Goal: Navigation & Orientation: Find specific page/section

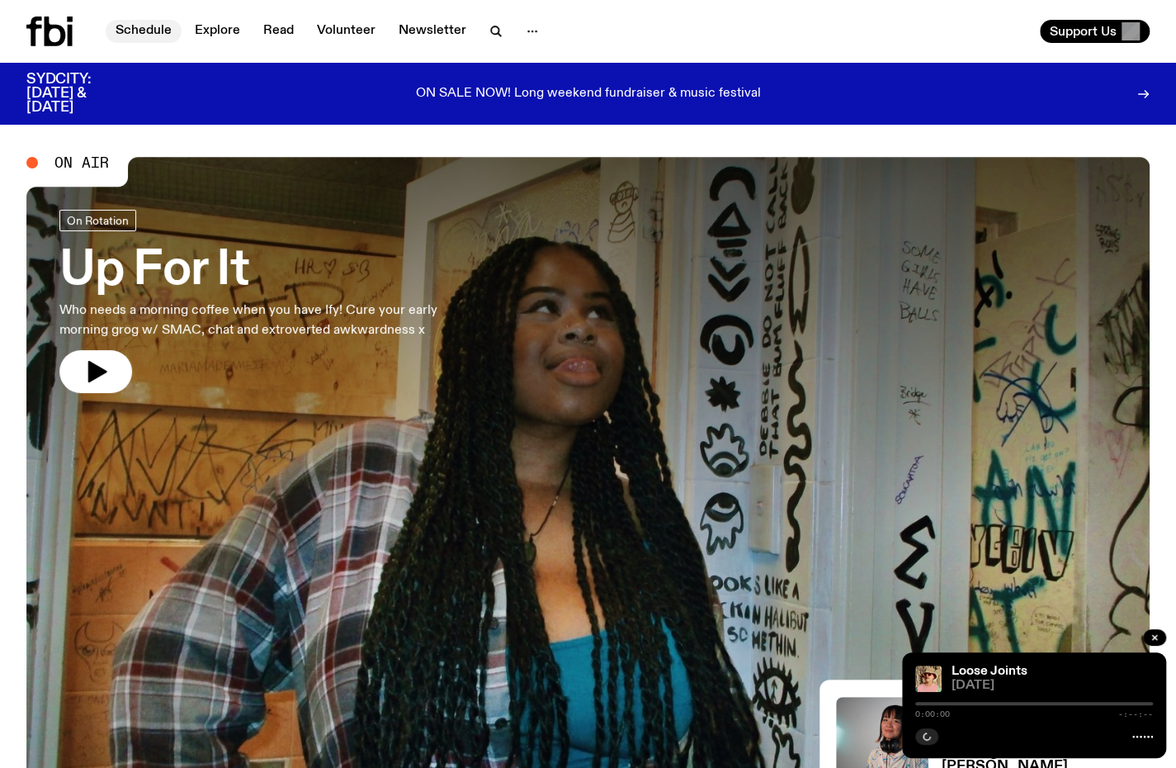
click at [147, 39] on link "Schedule" at bounding box center [144, 31] width 76 height 23
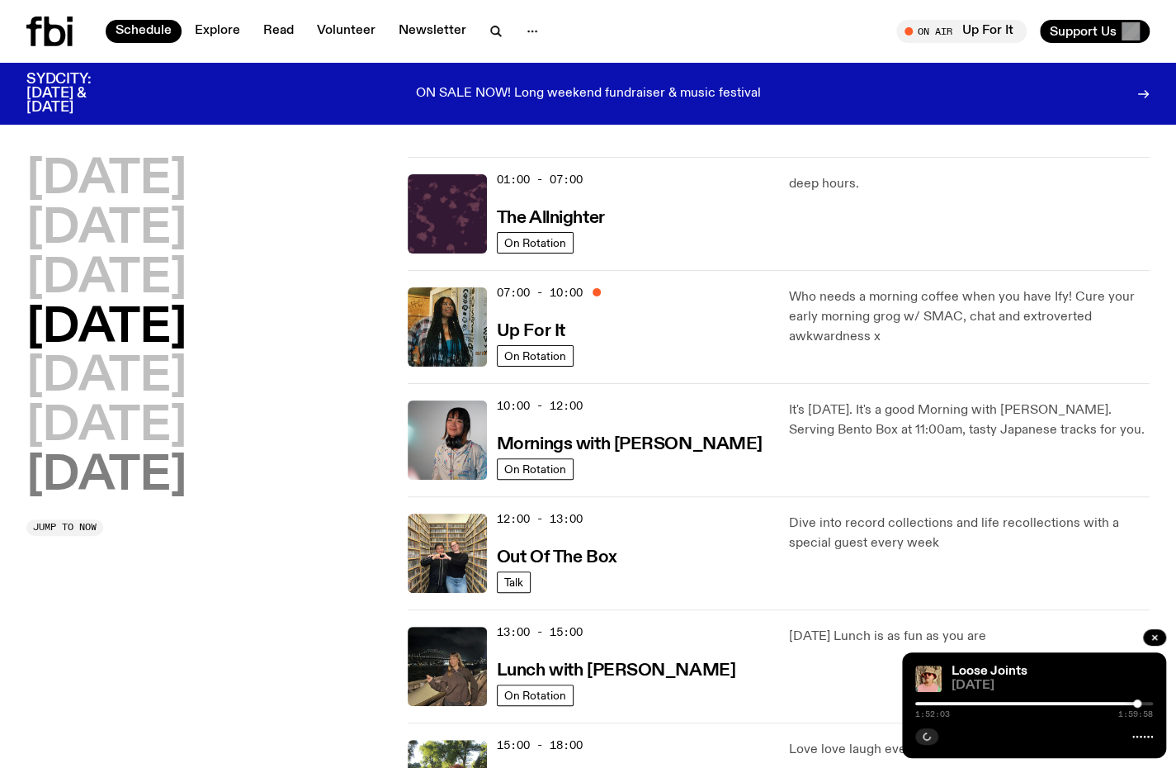
click at [91, 475] on h2 "[DATE]" at bounding box center [106, 476] width 160 height 46
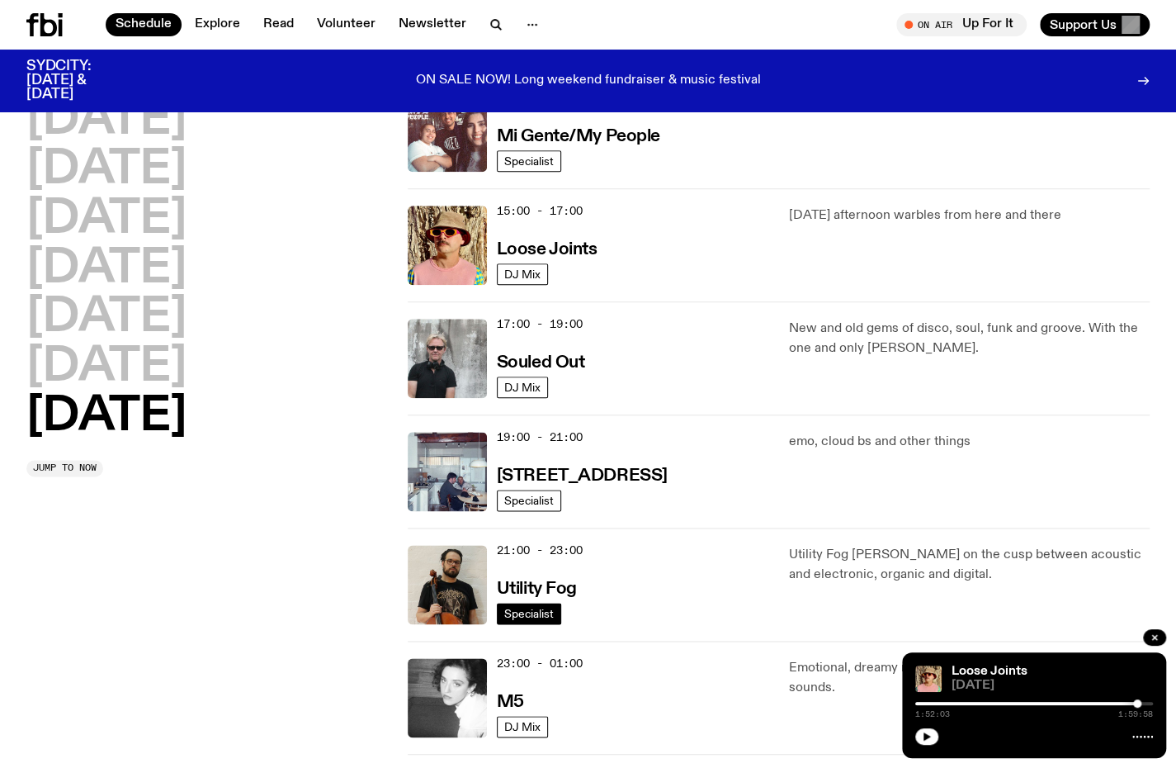
scroll to position [789, 0]
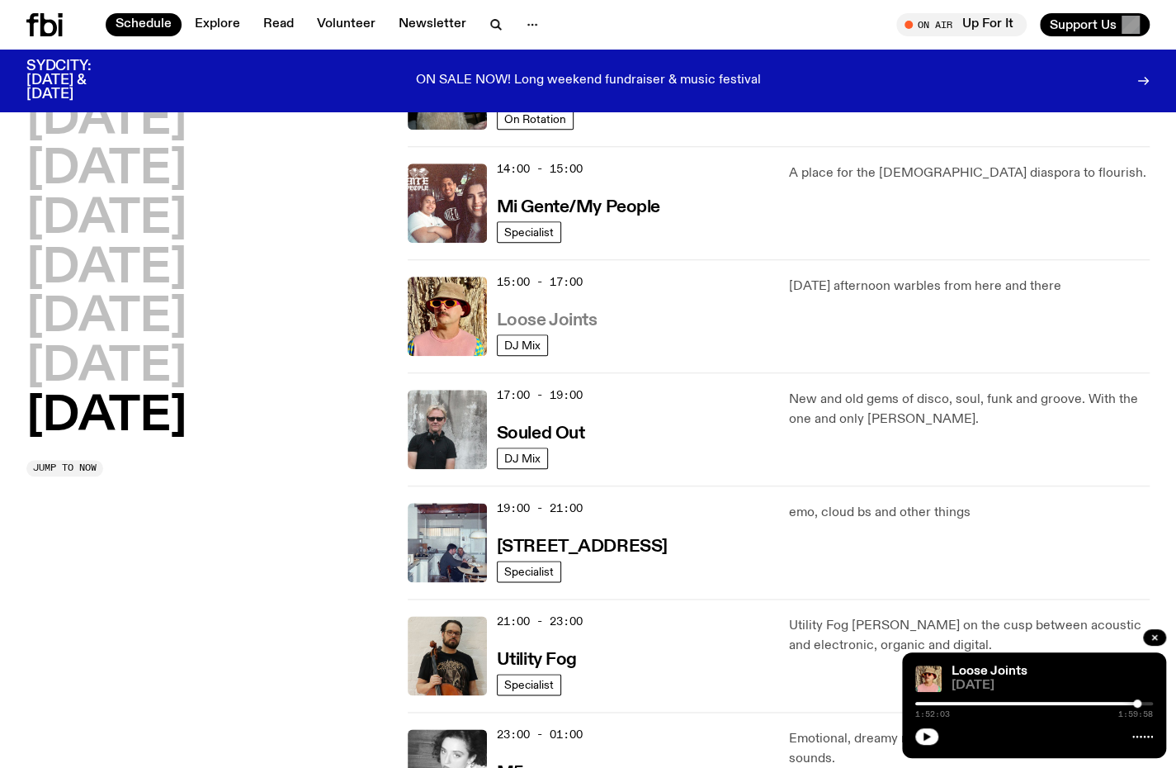
click at [574, 327] on h3 "Loose Joints" at bounding box center [547, 320] width 101 height 17
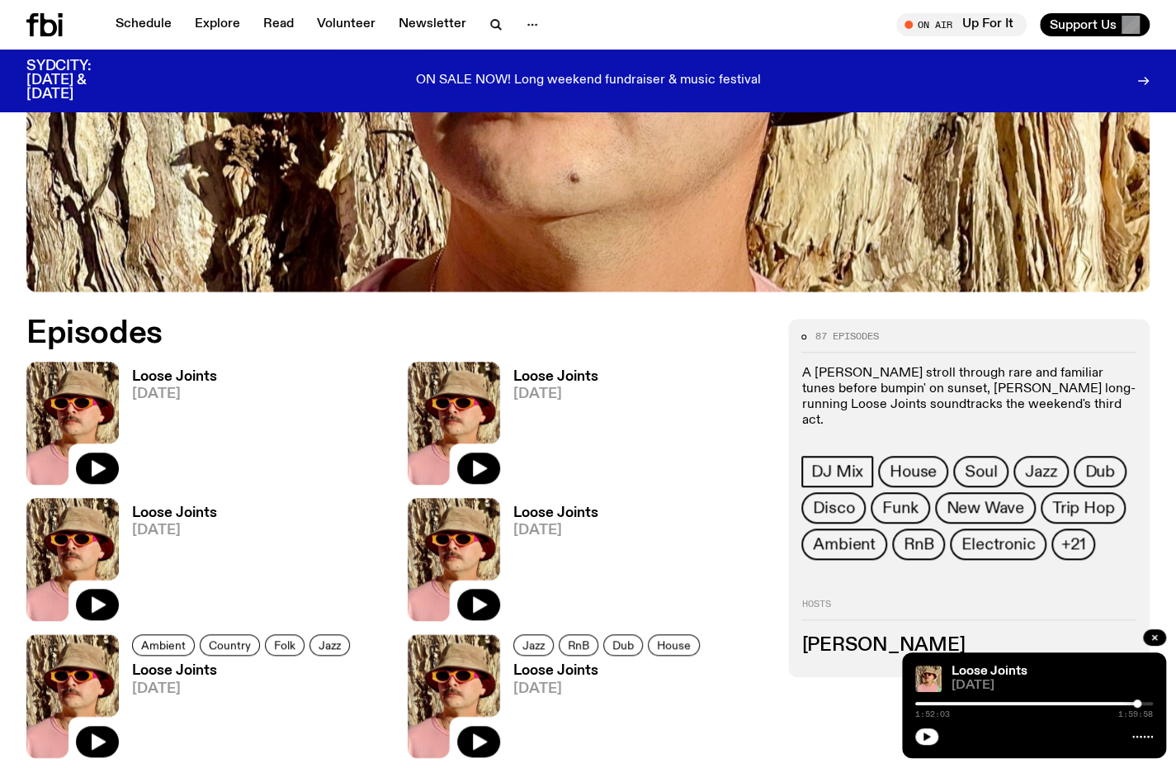
scroll to position [565, 0]
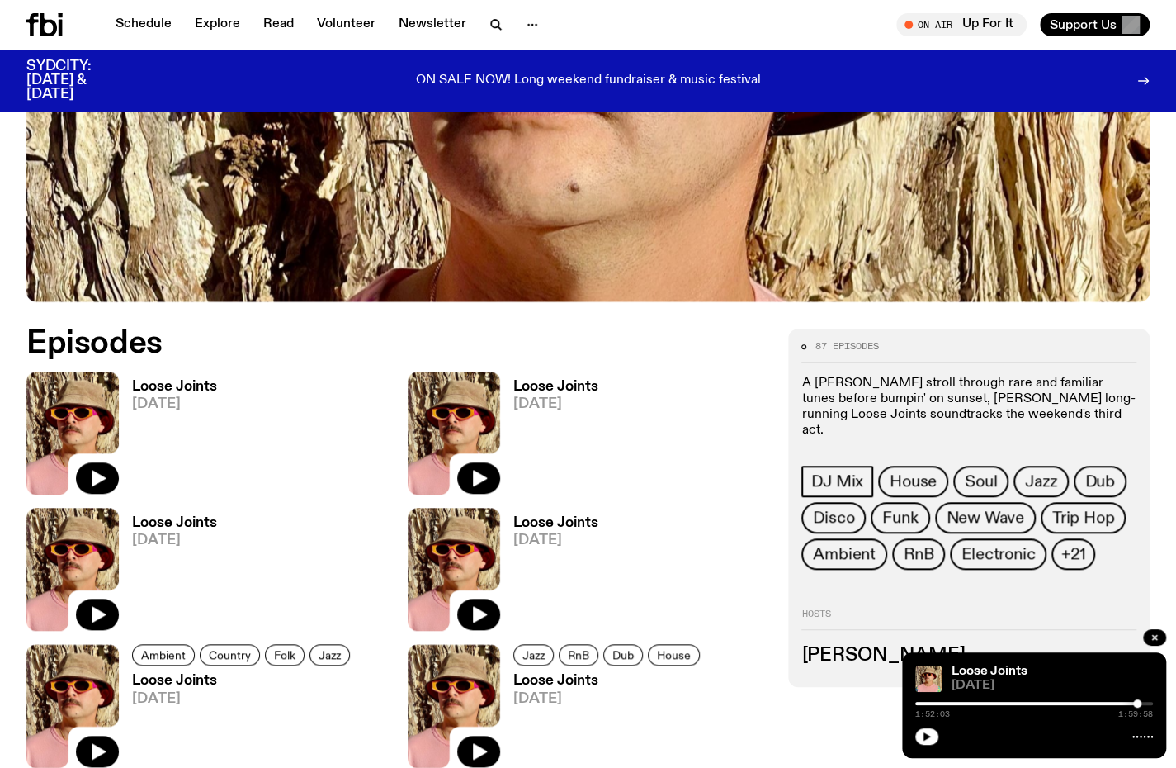
click at [106, 457] on icon at bounding box center [72, 432] width 92 height 123
click at [95, 483] on icon "button" at bounding box center [99, 478] width 14 height 17
